Goal: Task Accomplishment & Management: Complete application form

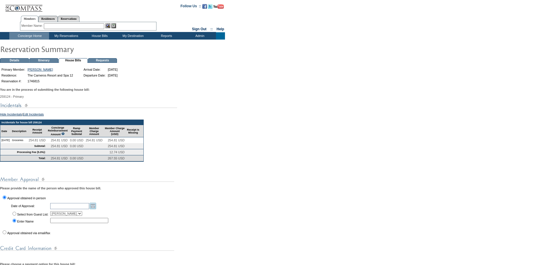
click at [96, 209] on link "Open the calendar popup." at bounding box center [93, 206] width 6 height 6
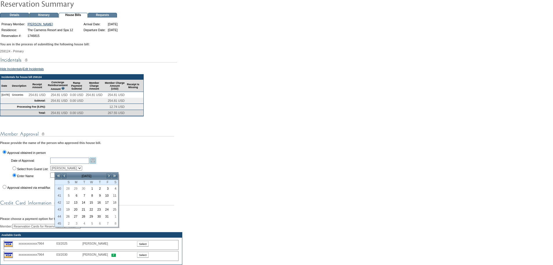
scroll to position [58, 0]
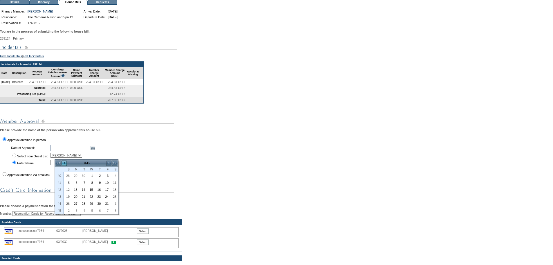
click at [65, 163] on link "<" at bounding box center [64, 163] width 6 height 6
click at [92, 196] on link "24" at bounding box center [90, 196] width 7 height 6
type input "[DATE]"
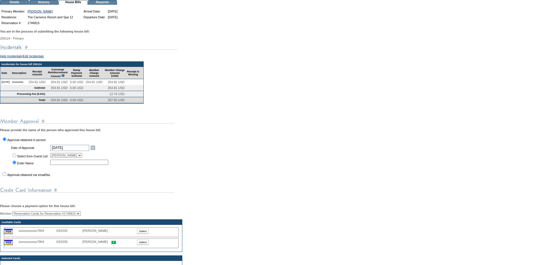
click at [14, 157] on input "Select from Guest List:" at bounding box center [14, 155] width 4 height 4
radio input "true"
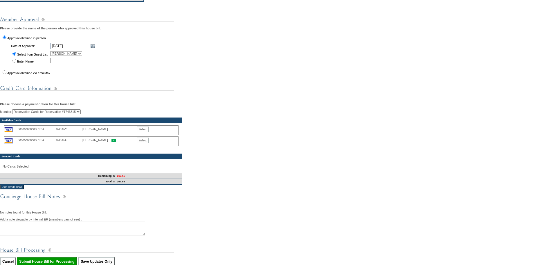
scroll to position [174, 0]
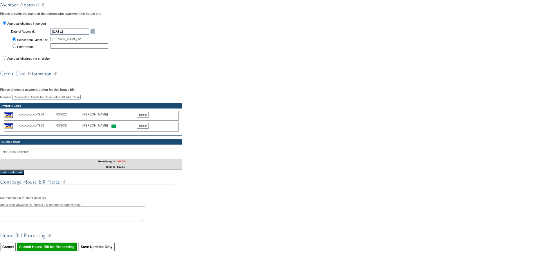
click at [144, 128] on input "Select" at bounding box center [143, 126] width 12 height 6
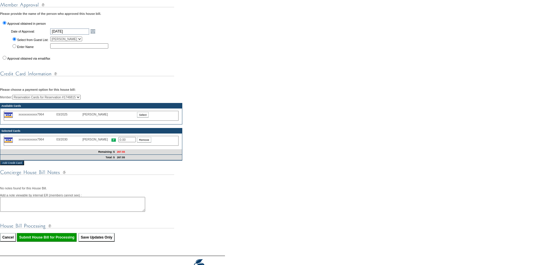
drag, startPoint x: 133, startPoint y: 149, endPoint x: 95, endPoint y: 155, distance: 39.1
click at [95, 146] on div "xxxxxxxxxxxx7964 03/2030 [PERSON_NAME] 0.00 Remove" at bounding box center [91, 141] width 175 height 10
type input "267.55"
click at [59, 212] on textarea at bounding box center [72, 204] width 145 height 15
click at [52, 241] on input "Submit House Bill for Processing" at bounding box center [47, 237] width 60 height 9
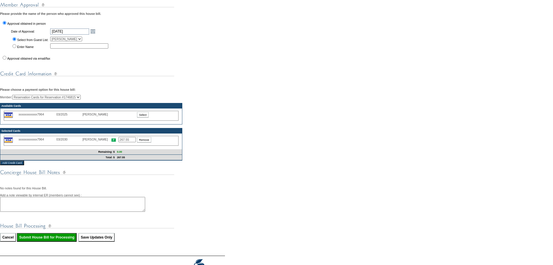
type input "Processing..."
